Goal: Task Accomplishment & Management: Manage account settings

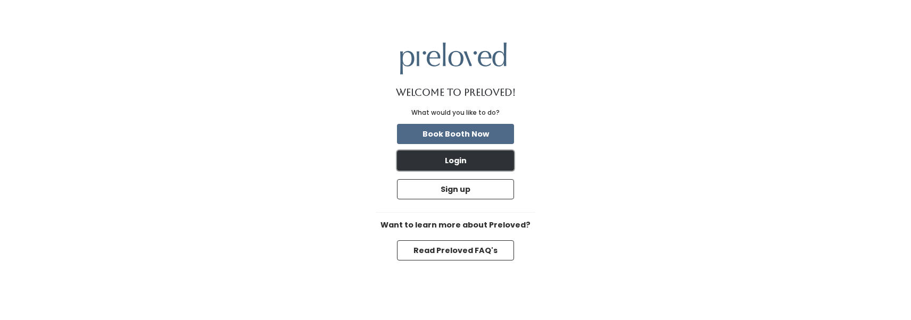
click at [478, 157] on button "Login" at bounding box center [455, 161] width 117 height 20
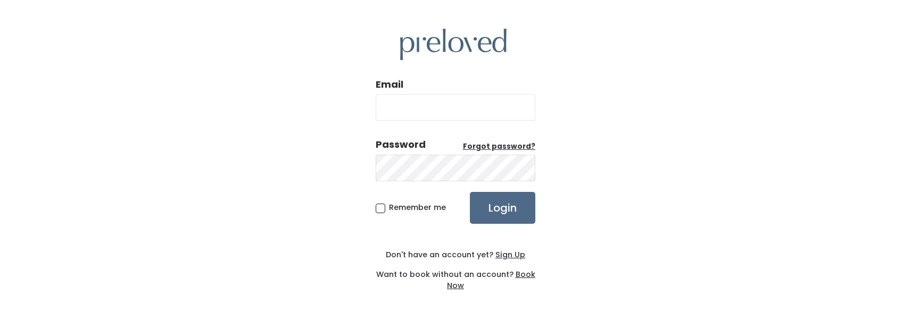
click at [441, 108] on input "Email" at bounding box center [455, 107] width 160 height 27
type input "[EMAIL_ADDRESS][DOMAIN_NAME]"
click at [470, 192] on input "Login" at bounding box center [502, 208] width 65 height 32
